Goal: Task Accomplishment & Management: Manage account settings

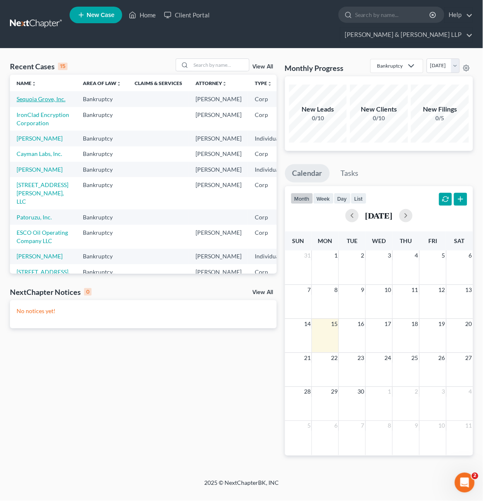
click at [19, 95] on link "Sequoia Grove, Inc." at bounding box center [41, 98] width 49 height 7
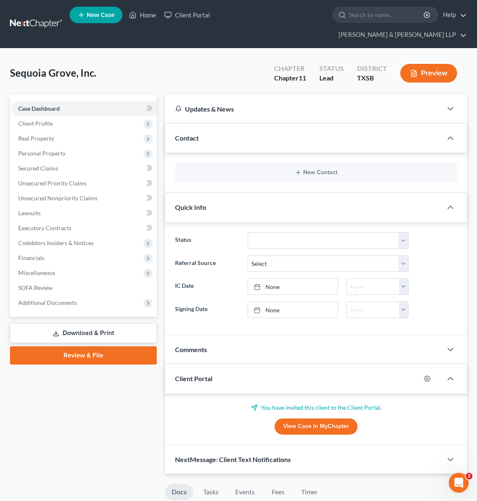
click at [74, 323] on link "Download & Print" at bounding box center [83, 332] width 147 height 19
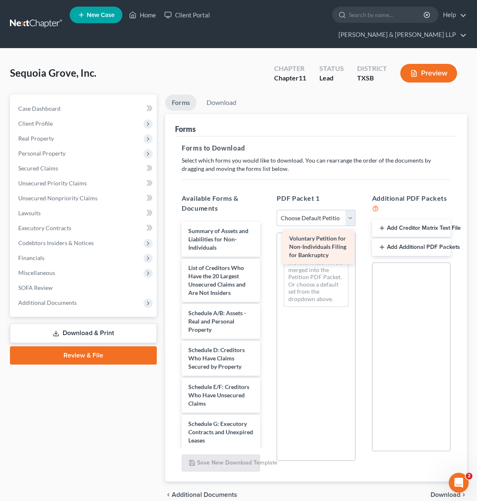
drag, startPoint x: 231, startPoint y: 222, endPoint x: 332, endPoint y: 244, distance: 103.2
click at [266, 244] on div "Voluntary Petition for Non-Individuals Filing for Bankruptcy Voluntary Petition…" at bounding box center [221, 440] width 92 height 436
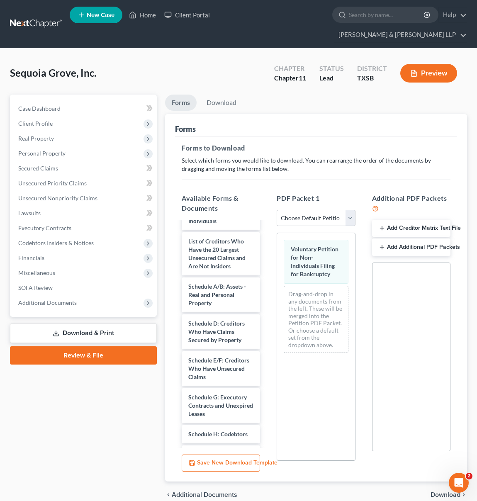
scroll to position [28, 0]
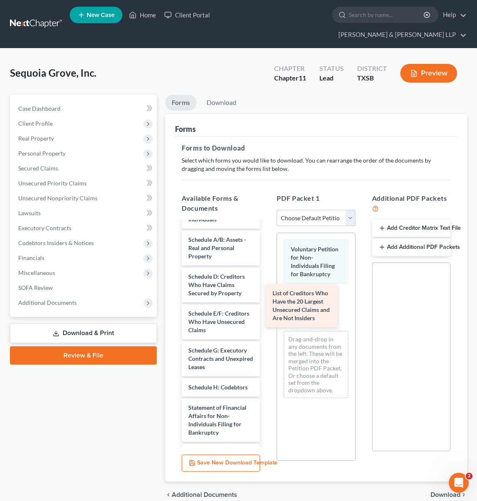
drag, startPoint x: 207, startPoint y: 240, endPoint x: 292, endPoint y: 307, distance: 107.7
click at [266, 307] on div "List of Creditors Who Have the 20 Largest Unsecured Claims and Are Not Insiders…" at bounding box center [221, 389] width 92 height 391
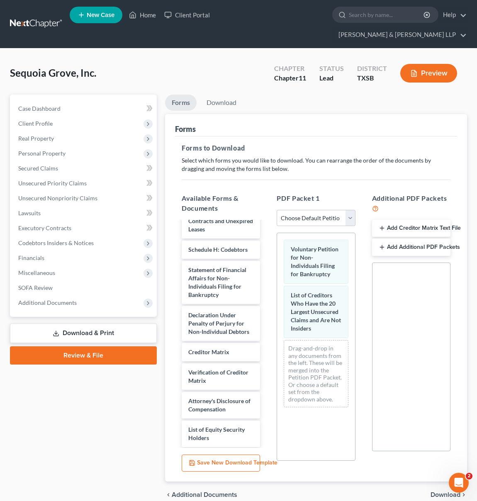
scroll to position [183, 0]
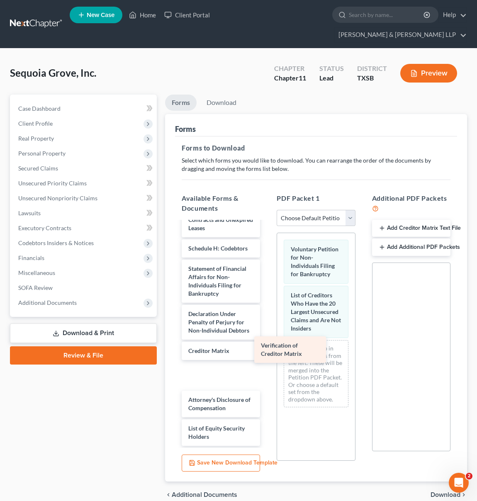
drag, startPoint x: 207, startPoint y: 361, endPoint x: 280, endPoint y: 350, distance: 73.3
click at [266, 350] on div "Verification of Creditor Matrix Summary of Assets and Liabilities for Non-Indiv…" at bounding box center [221, 250] width 92 height 391
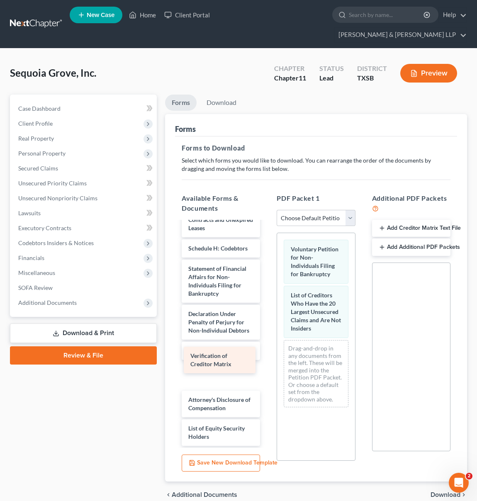
scroll to position [155, 0]
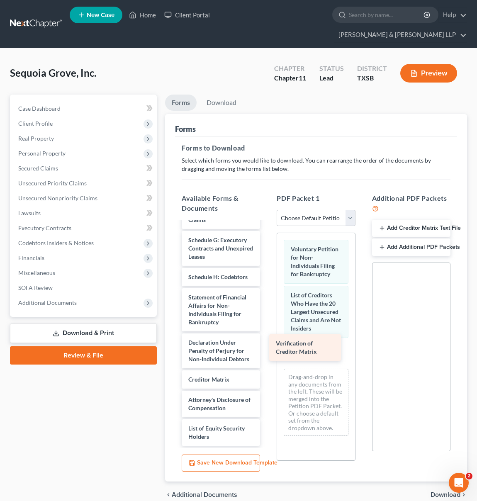
drag, startPoint x: 217, startPoint y: 364, endPoint x: 310, endPoint y: 348, distance: 94.3
click at [266, 348] on div "Verification of Creditor Matrix Summary of Assets and Liabilities for Non-Indiv…" at bounding box center [221, 264] width 92 height 362
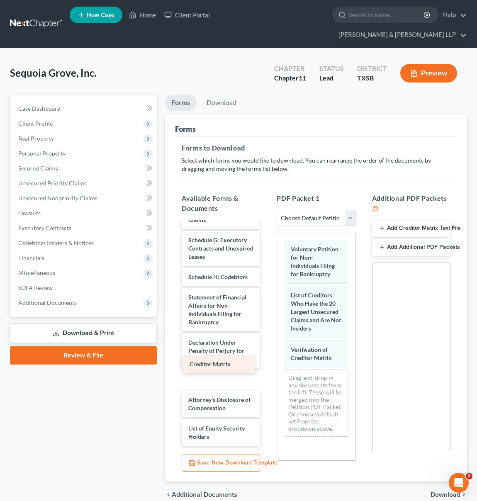
scroll to position [134, 0]
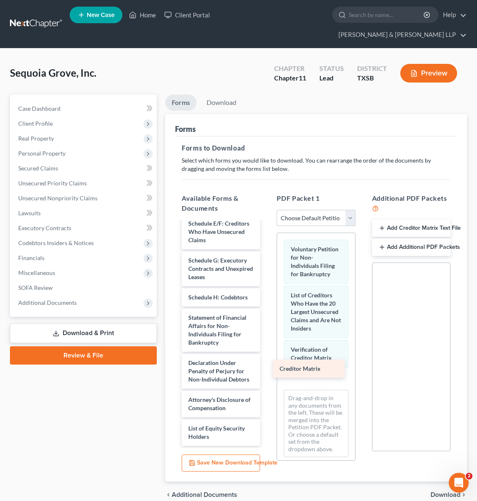
drag, startPoint x: 218, startPoint y: 362, endPoint x: 309, endPoint y: 366, distance: 91.3
click at [266, 366] on div "Creditor Matrix Summary of Assets and Liabilities for Non-Individuals Schedule …" at bounding box center [221, 275] width 92 height 342
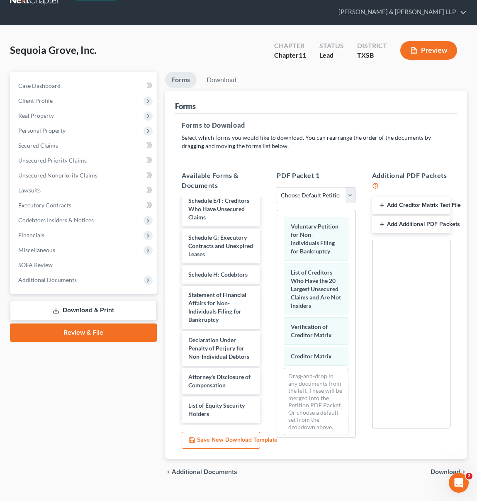
click at [434, 468] on span "Download" at bounding box center [445, 471] width 30 height 7
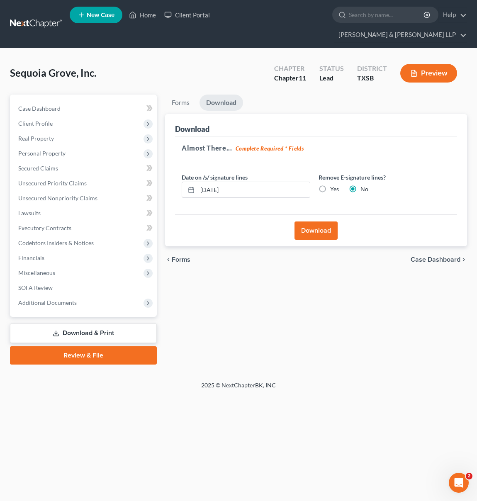
scroll to position [0, 0]
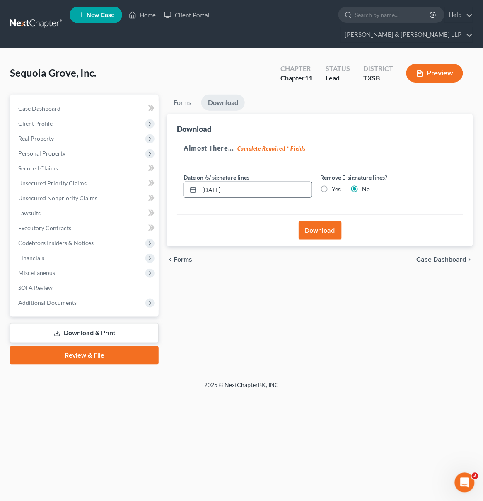
click at [216, 182] on input "[DATE]" at bounding box center [255, 190] width 112 height 16
type input "09/01/20256"
click at [332, 185] on label "Yes" at bounding box center [336, 189] width 9 height 8
click at [335, 185] on input "Yes" at bounding box center [337, 187] width 5 height 5
radio input "true"
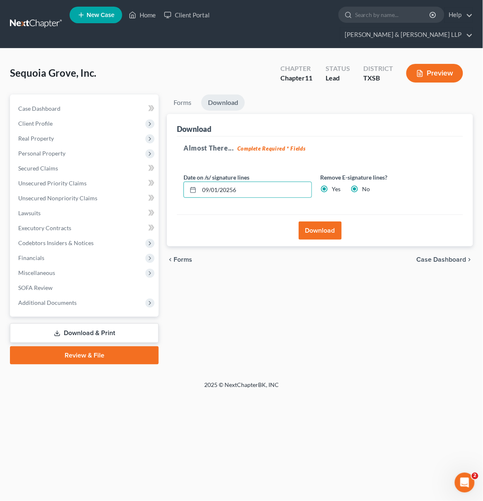
radio input "false"
click at [316, 221] on button "Download" at bounding box center [320, 230] width 43 height 18
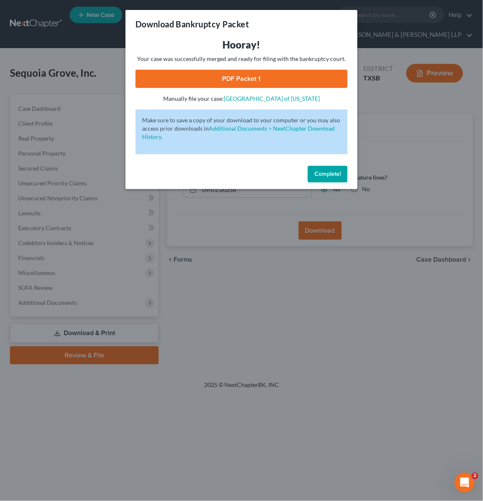
click at [229, 76] on link "PDF Packet 1" at bounding box center [242, 79] width 212 height 18
click at [320, 176] on span "Complete!" at bounding box center [328, 173] width 27 height 7
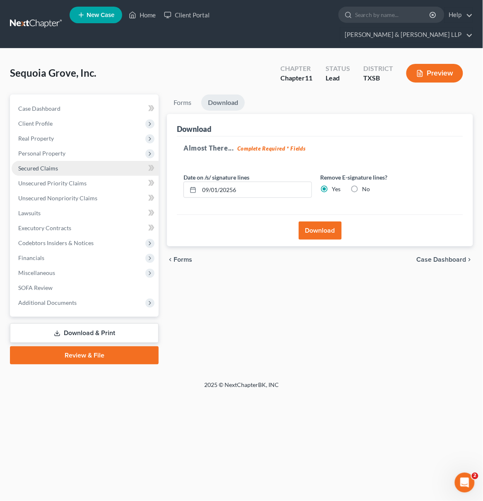
click at [63, 161] on link "Secured Claims" at bounding box center [85, 168] width 147 height 15
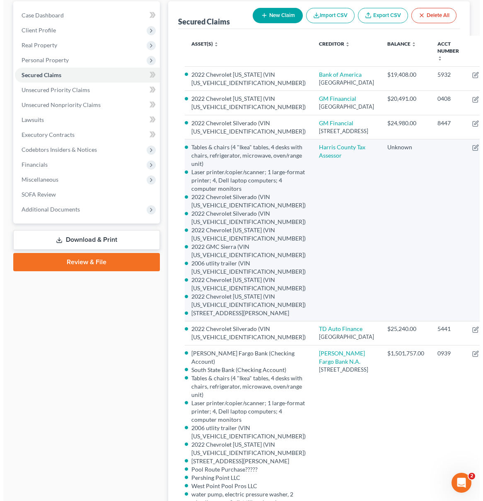
scroll to position [113, 0]
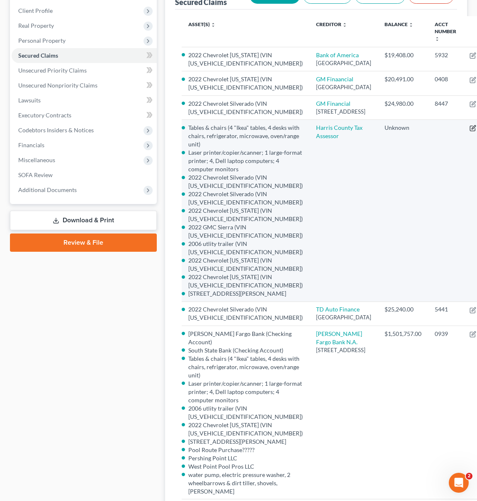
click at [469, 131] on icon "button" at bounding box center [472, 128] width 7 height 7
select select "0"
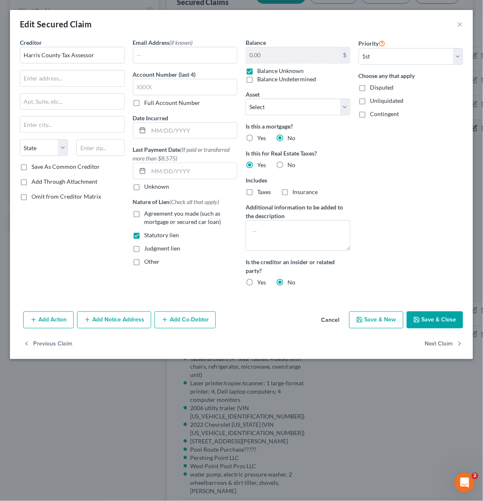
scroll to position [88, 0]
select select "2811110"
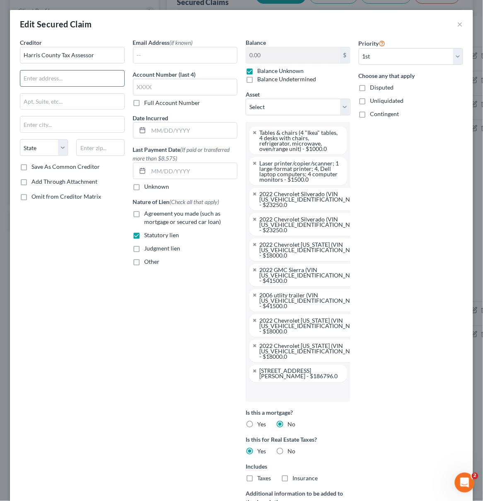
click at [85, 79] on input "text" at bounding box center [72, 78] width 104 height 16
type input "PO Box 4089"
type input "[GEOGRAPHIC_DATA]"
select select "45"
type input "77210-4089"
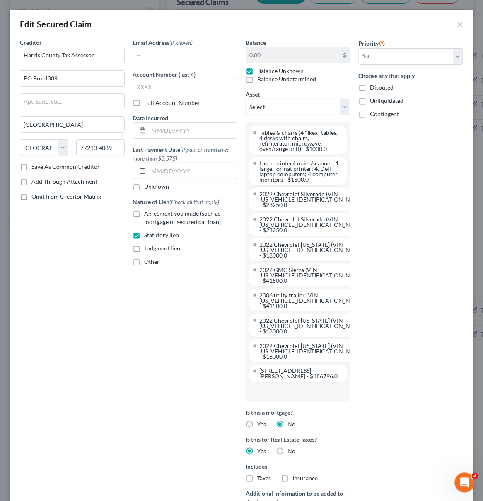
click at [366, 266] on div "Priority Select 1st 2nd 3rd 4th 5th 6th 7th 8th 9th 10th 11th 12th 13th 14th 15…" at bounding box center [411, 308] width 113 height 541
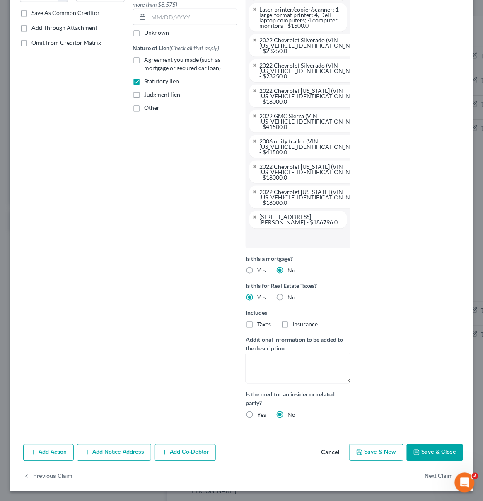
scroll to position [154, 0]
click at [419, 454] on button "Save & Close" at bounding box center [435, 451] width 56 height 17
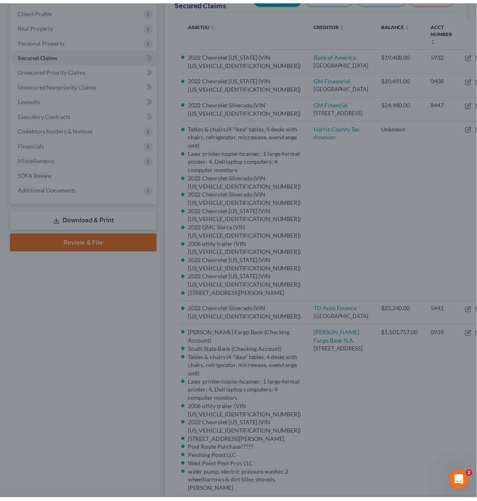
scroll to position [0, 0]
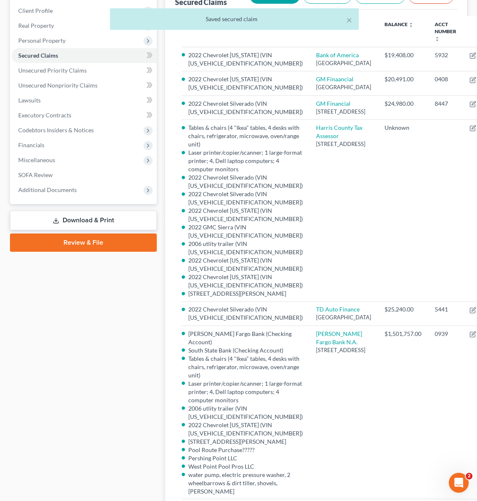
click at [77, 211] on link "Download & Print" at bounding box center [83, 220] width 147 height 19
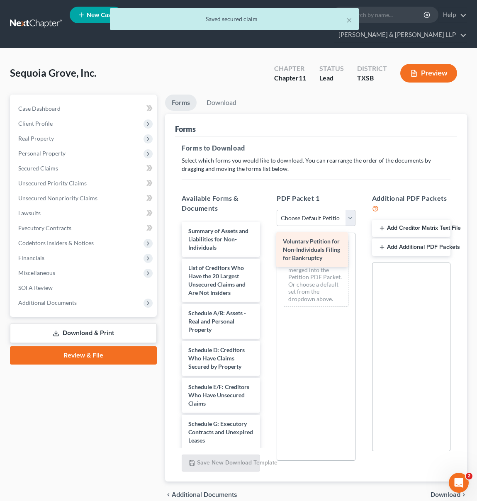
drag, startPoint x: 288, startPoint y: 235, endPoint x: 332, endPoint y: 247, distance: 45.3
click at [266, 247] on div "Voluntary Petition for Non-Individuals Filing for Bankruptcy Voluntary Petition…" at bounding box center [221, 440] width 92 height 436
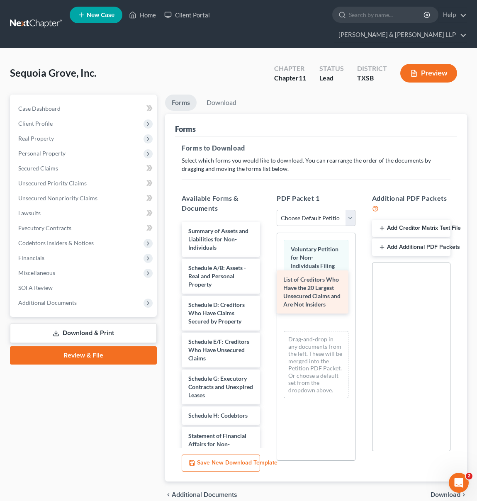
drag, startPoint x: 210, startPoint y: 265, endPoint x: 304, endPoint y: 292, distance: 97.3
click at [266, 292] on div "List of Creditors Who Have the 20 Largest Unsecured Claims and Are Not Insiders…" at bounding box center [221, 417] width 92 height 391
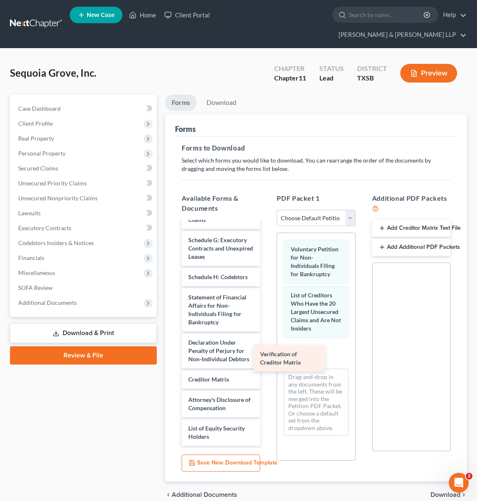
scroll to position [155, 0]
drag, startPoint x: 217, startPoint y: 359, endPoint x: 302, endPoint y: 356, distance: 85.0
click at [266, 354] on div "Verification of Creditor Matrix Summary of Assets and Liabilities for Non-Indiv…" at bounding box center [221, 264] width 92 height 362
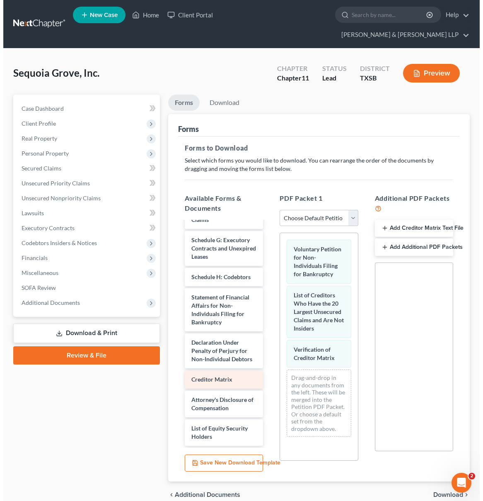
scroll to position [134, 0]
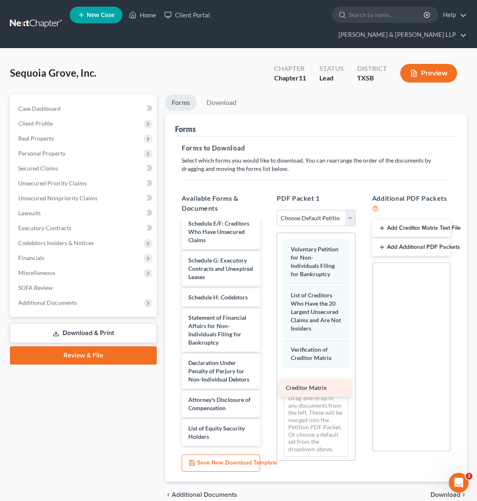
drag, startPoint x: 218, startPoint y: 367, endPoint x: 312, endPoint y: 390, distance: 96.9
click at [266, 390] on div "Creditor Matrix Summary of Assets and Liabilities for Non-Individuals Schedule …" at bounding box center [221, 275] width 92 height 342
click at [440, 491] on span "Download" at bounding box center [445, 494] width 30 height 7
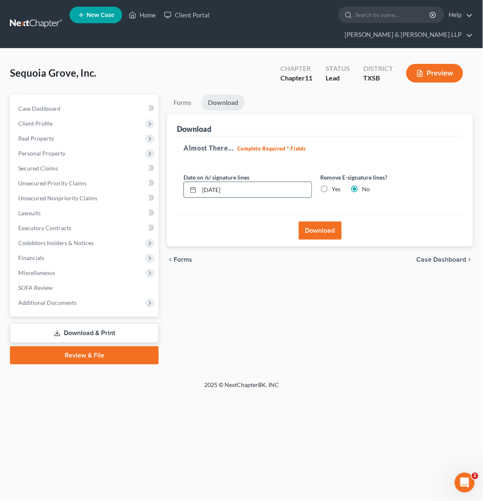
click at [217, 182] on input "[DATE]" at bounding box center [255, 190] width 112 height 16
drag, startPoint x: 218, startPoint y: 174, endPoint x: 222, endPoint y: 186, distance: 11.9
click at [218, 182] on input "09/01/20256" at bounding box center [255, 190] width 112 height 16
type input "09/016/2025"
click at [332, 185] on label "Yes" at bounding box center [336, 189] width 9 height 8
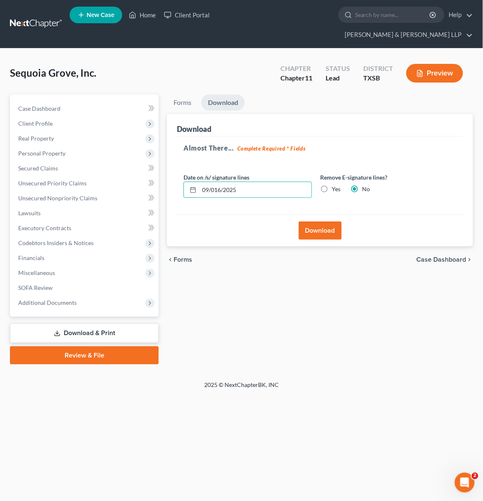
click at [335, 185] on input "Yes" at bounding box center [337, 187] width 5 height 5
radio input "true"
radio input "false"
click at [318, 221] on button "Download" at bounding box center [320, 230] width 43 height 18
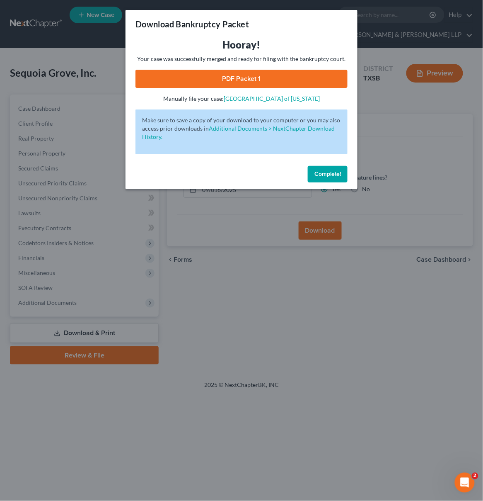
click at [254, 76] on link "PDF Packet 1" at bounding box center [242, 79] width 212 height 18
